Goal: Task Accomplishment & Management: Use online tool/utility

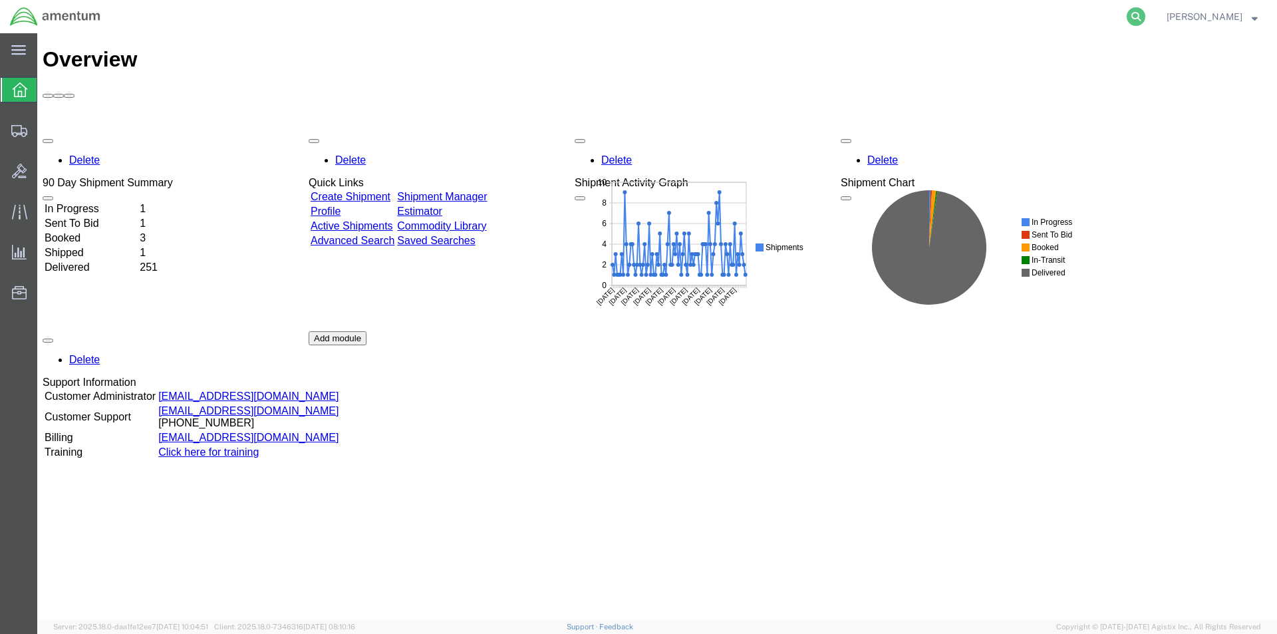
click at [1144, 17] on icon at bounding box center [1135, 16] width 19 height 19
paste input "S528-25246-1583"
click at [1145, 16] on icon at bounding box center [1135, 16] width 19 height 19
type input "S528-25246-1583"
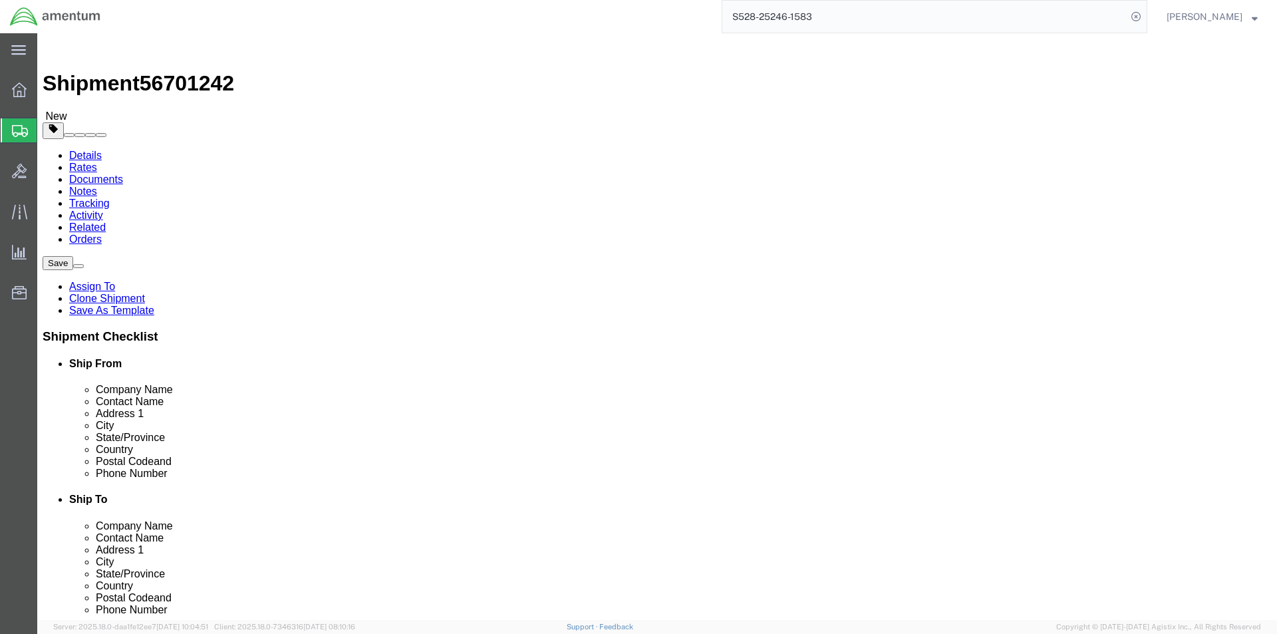
select select "42692"
select select "42685"
click input "[PHONE_NUMBER]"
click input "207551-9181"
type input "2075519181"
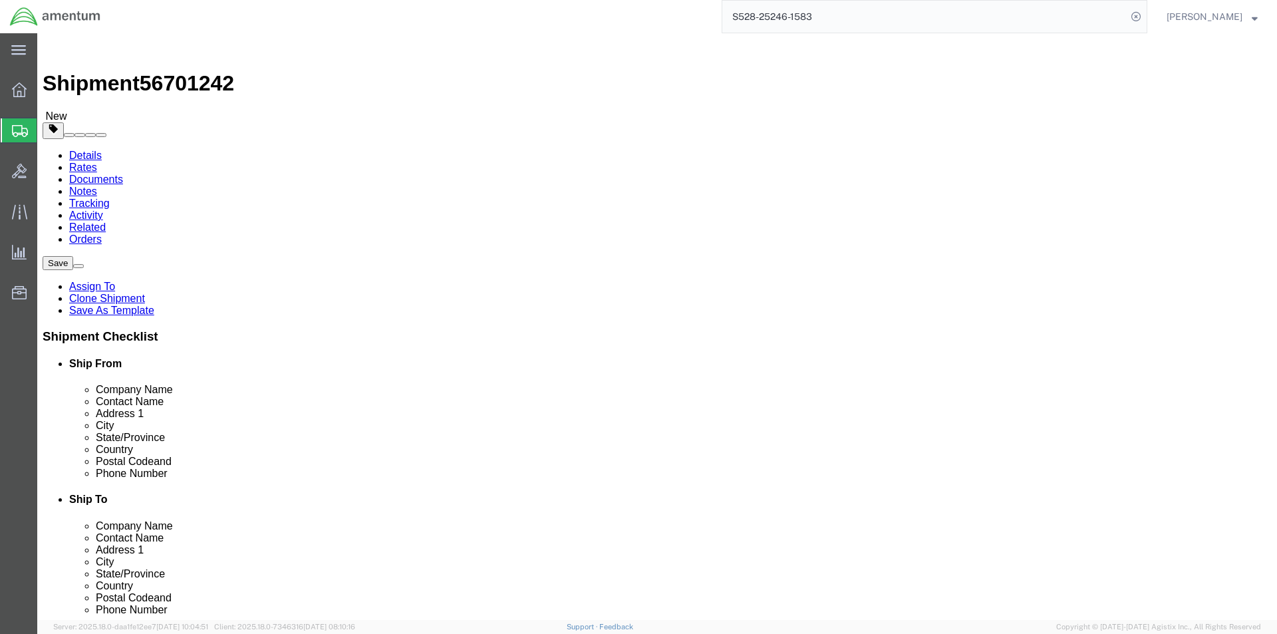
click div "State/Province [US_STATE] Select [US_STATE] [US_STATE] [US_STATE] [US_STATE] Ar…"
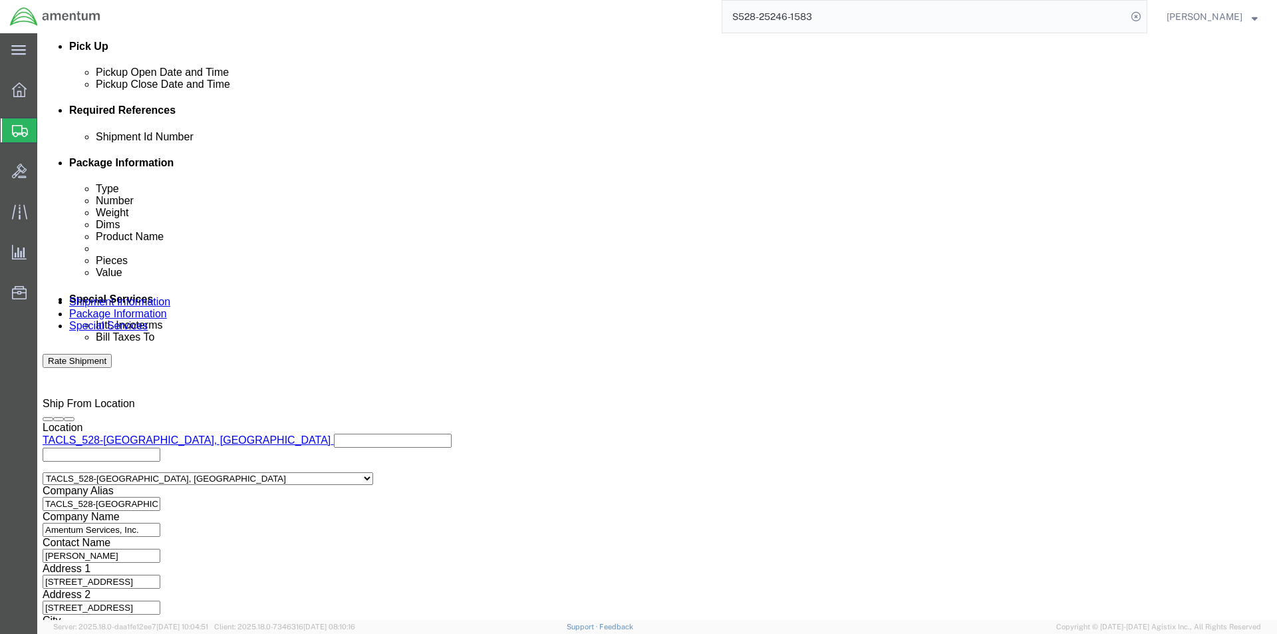
scroll to position [606, 0]
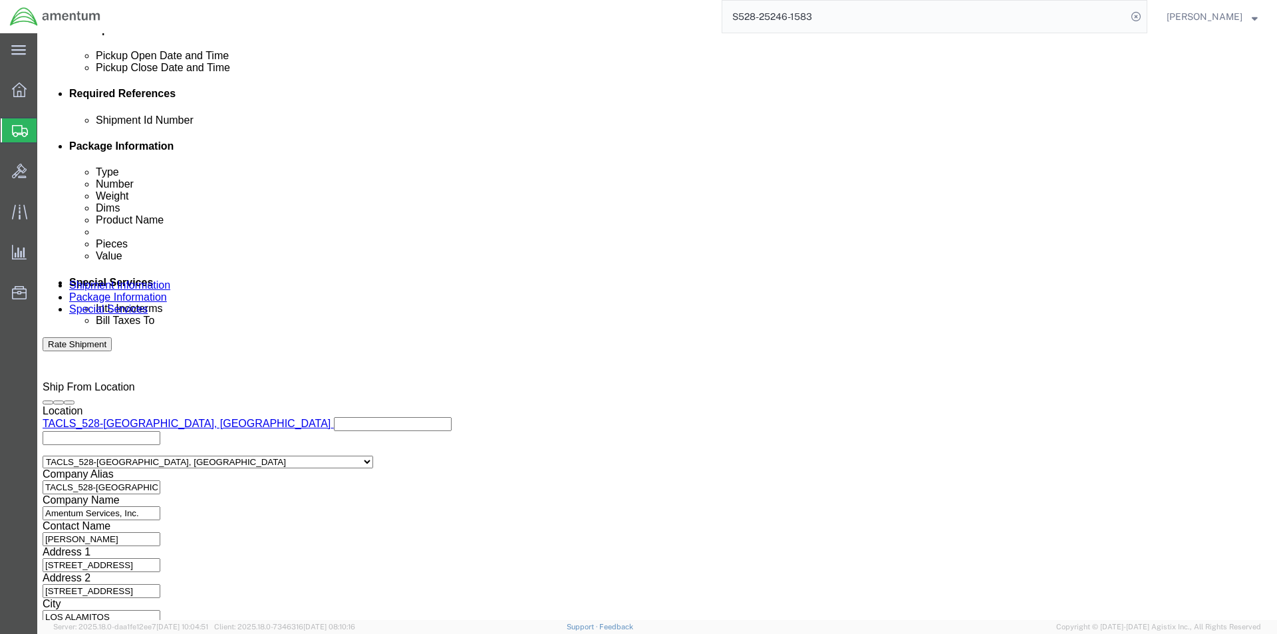
click button "Continue"
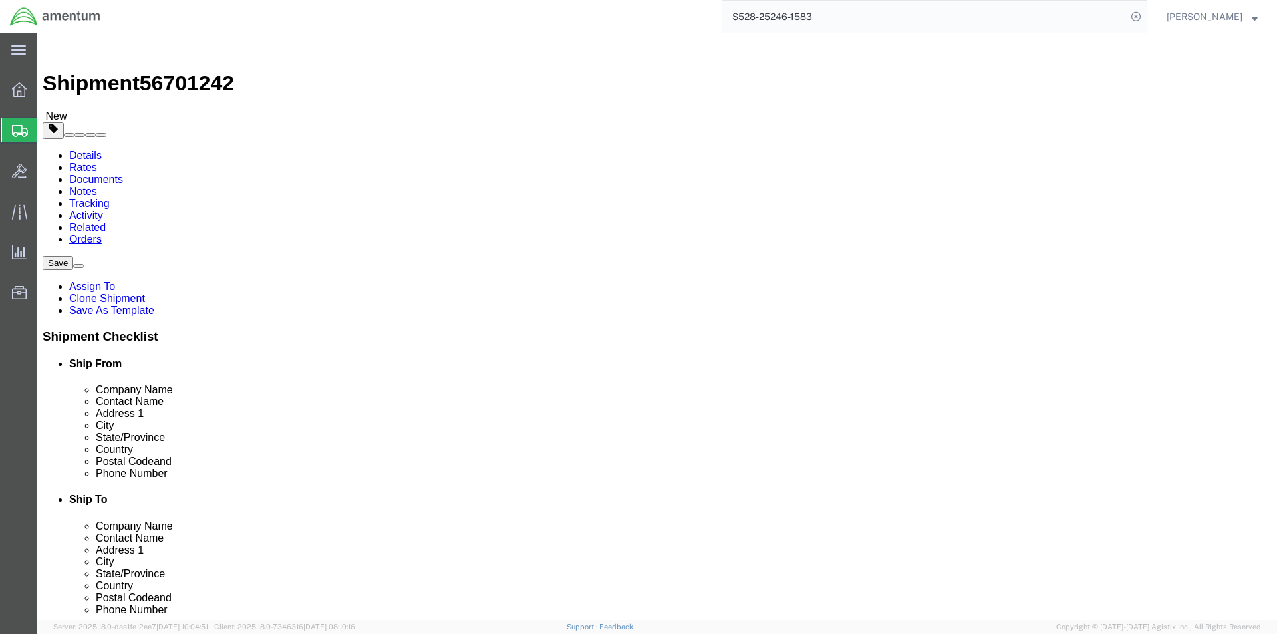
click button "Continue"
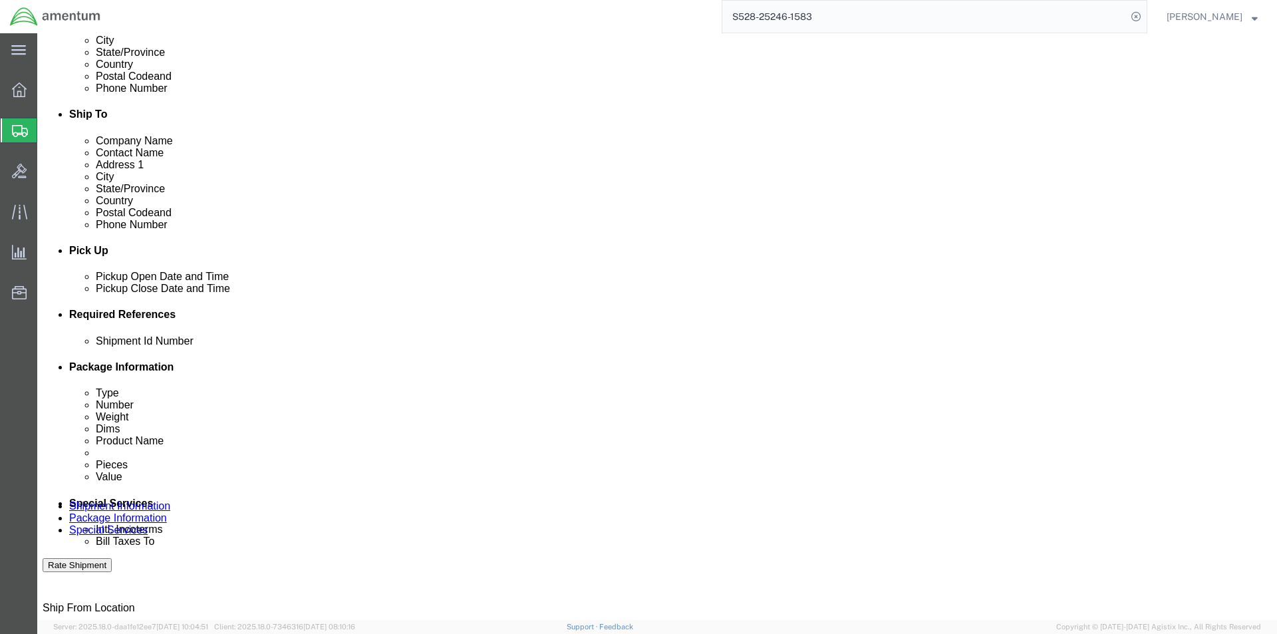
scroll to position [532, 0]
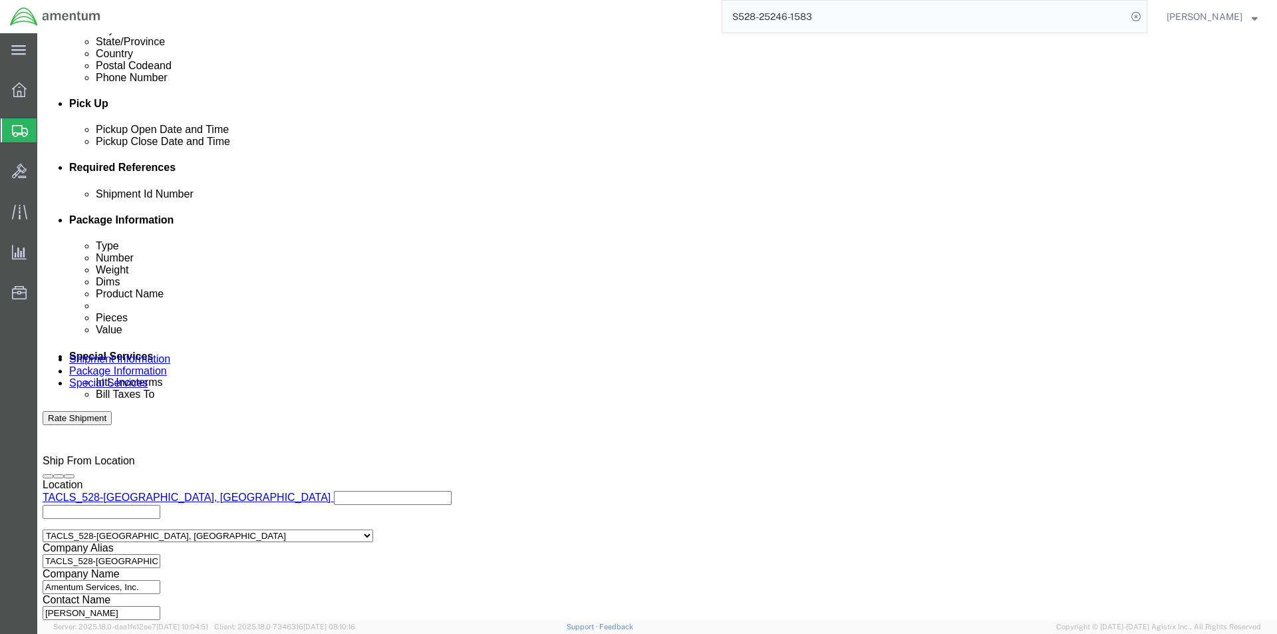
click button "Rate Shipment"
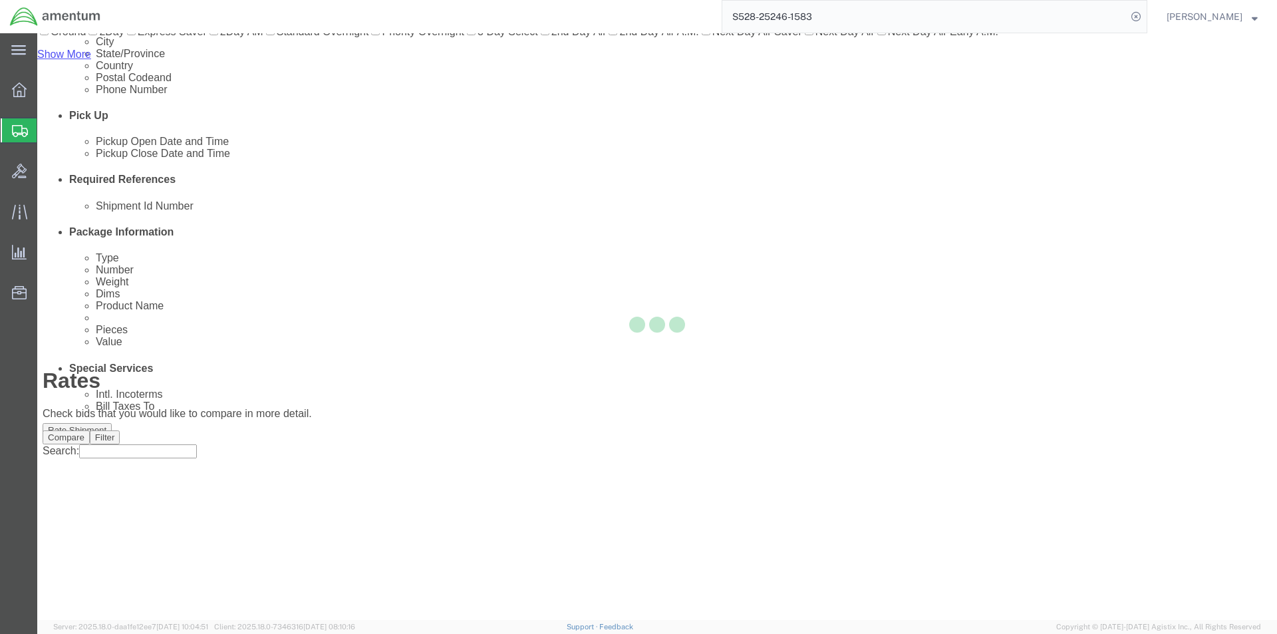
scroll to position [0, 0]
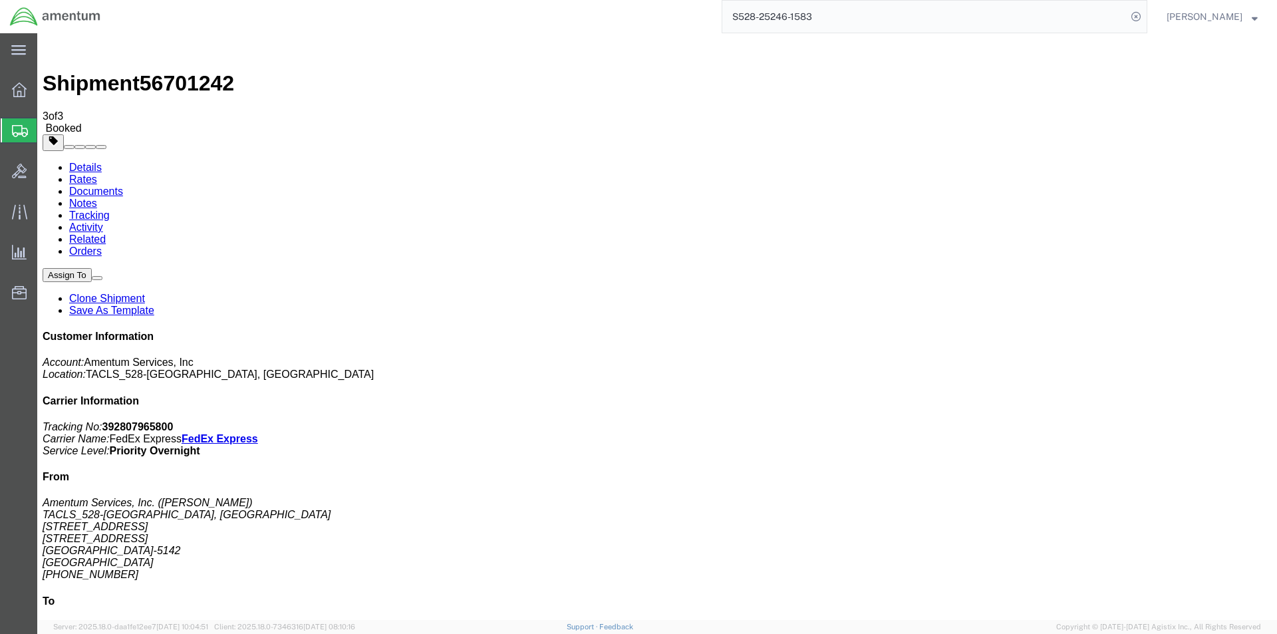
click at [174, 421] on b "392807965800" at bounding box center [137, 426] width 71 height 11
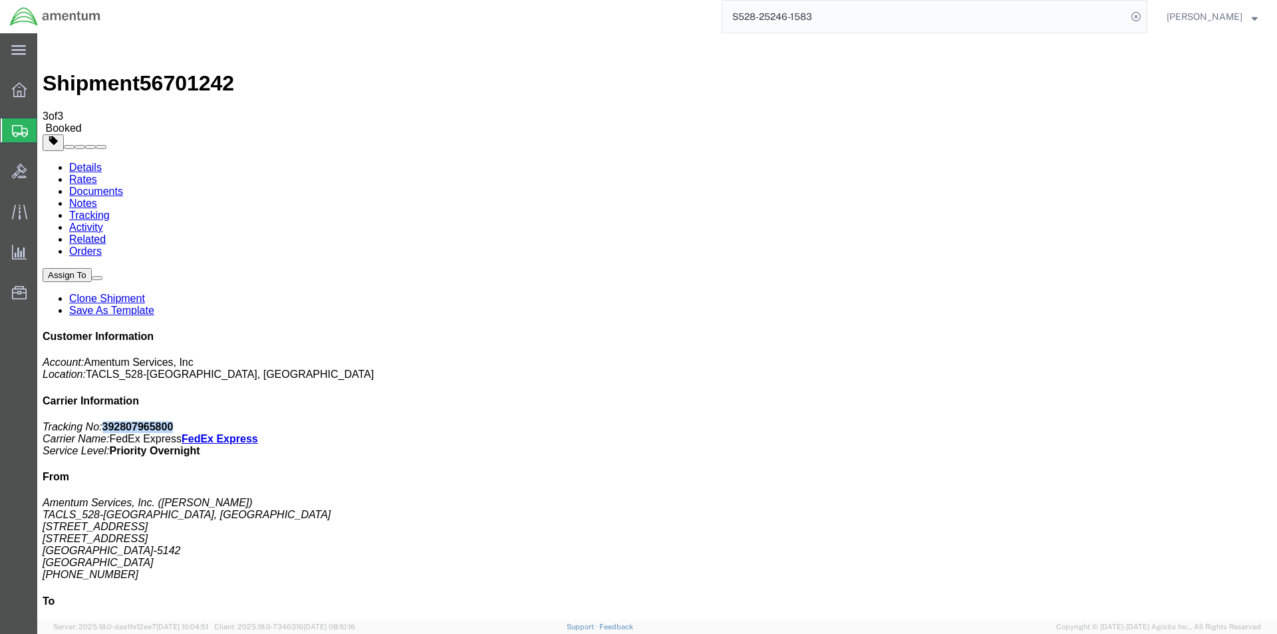
copy b "392807965800"
